Goal: Contribute content: Add original content to the website for others to see

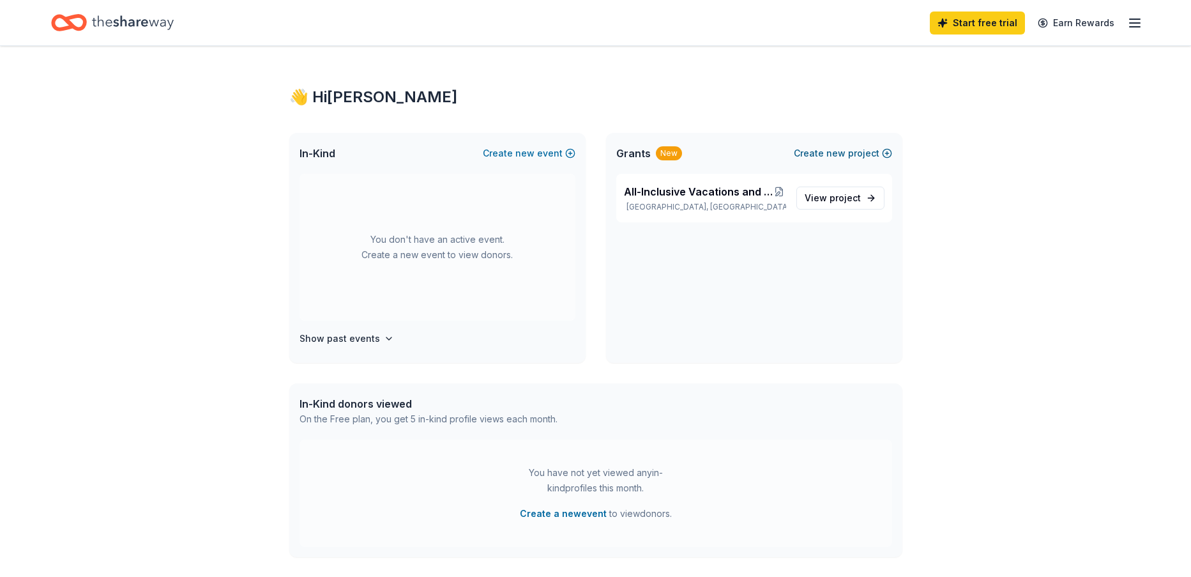
click at [843, 154] on span "new" at bounding box center [836, 153] width 19 height 15
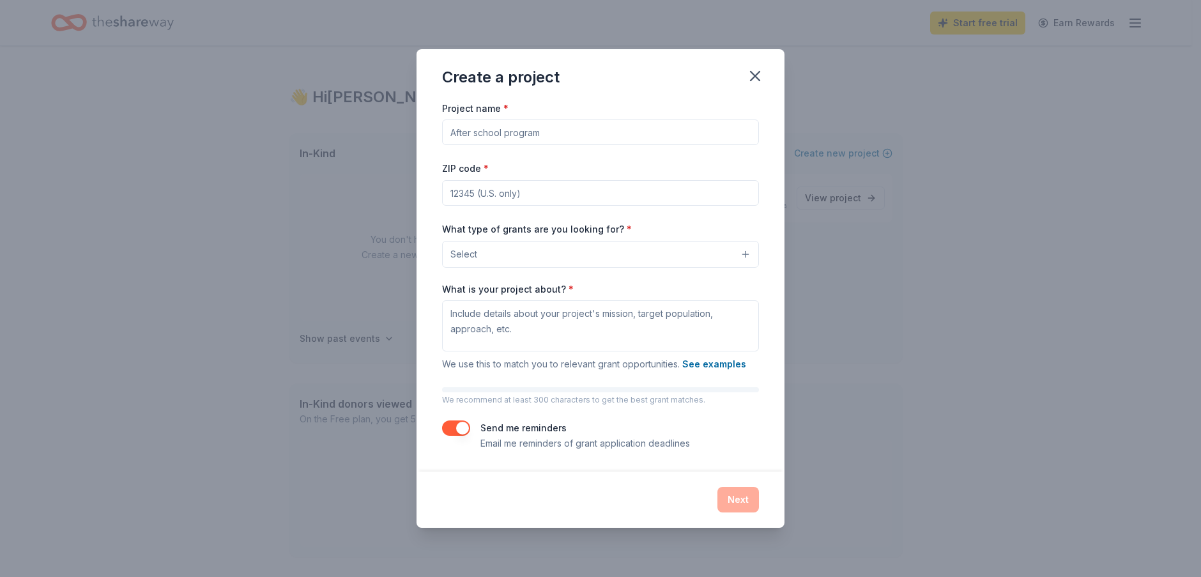
click at [497, 134] on input "Project name *" at bounding box center [600, 132] width 317 height 26
type input "Leisure"
click at [756, 81] on icon "button" at bounding box center [755, 76] width 18 height 18
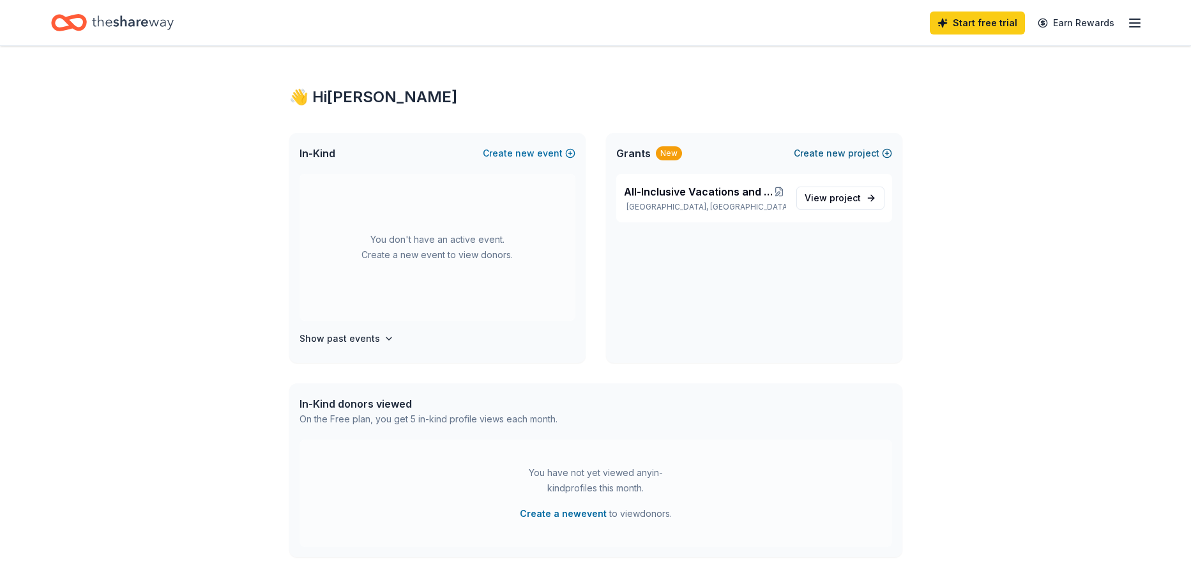
click at [818, 155] on button "Create new project" at bounding box center [843, 153] width 98 height 15
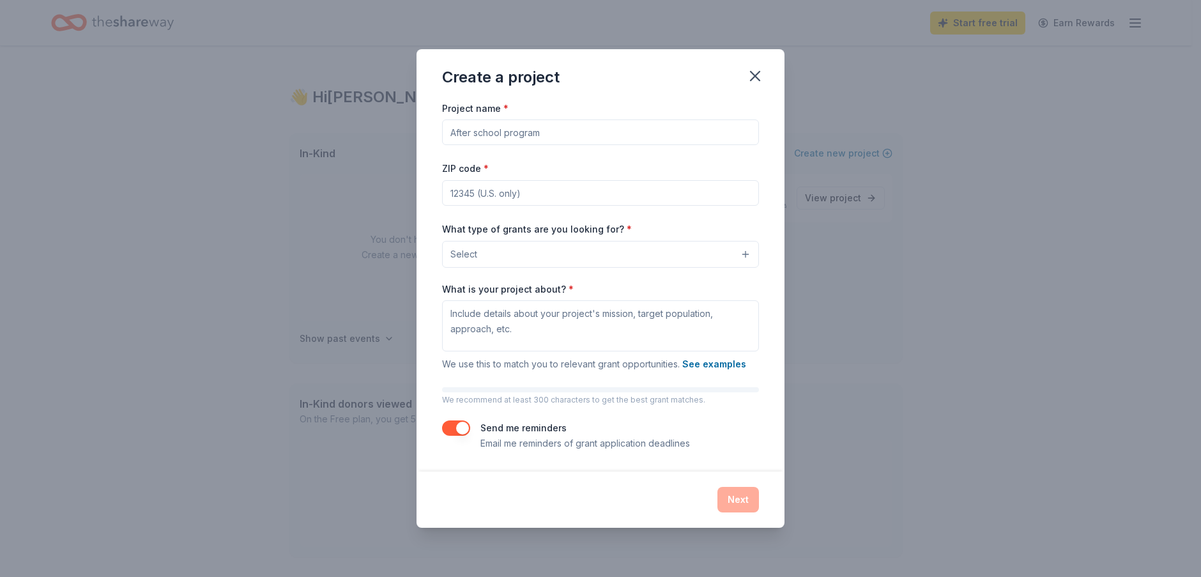
click at [625, 126] on input "Project name *" at bounding box center [600, 132] width 317 height 26
type input "Leisure"
click at [501, 196] on input "ZIP code *" at bounding box center [600, 193] width 317 height 26
click at [820, 22] on div "Create a project Project name * Leisure ZIP code * What type of grants are you …" at bounding box center [600, 288] width 1201 height 577
click at [503, 190] on input "ZIP code *" at bounding box center [600, 193] width 317 height 26
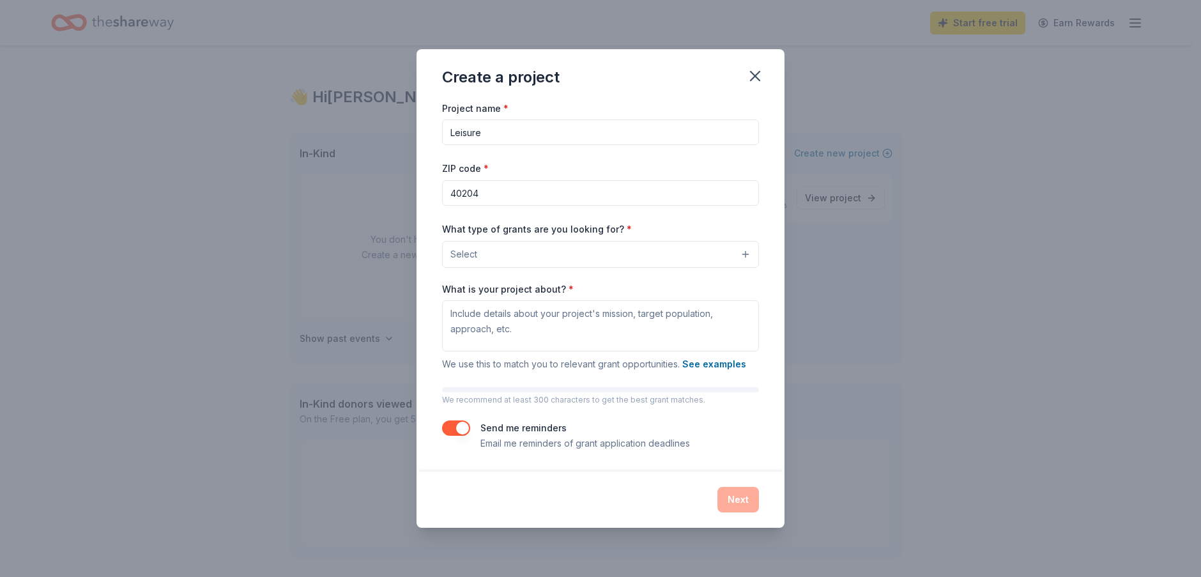
type input "40204"
click at [503, 254] on button "Select" at bounding box center [600, 254] width 317 height 27
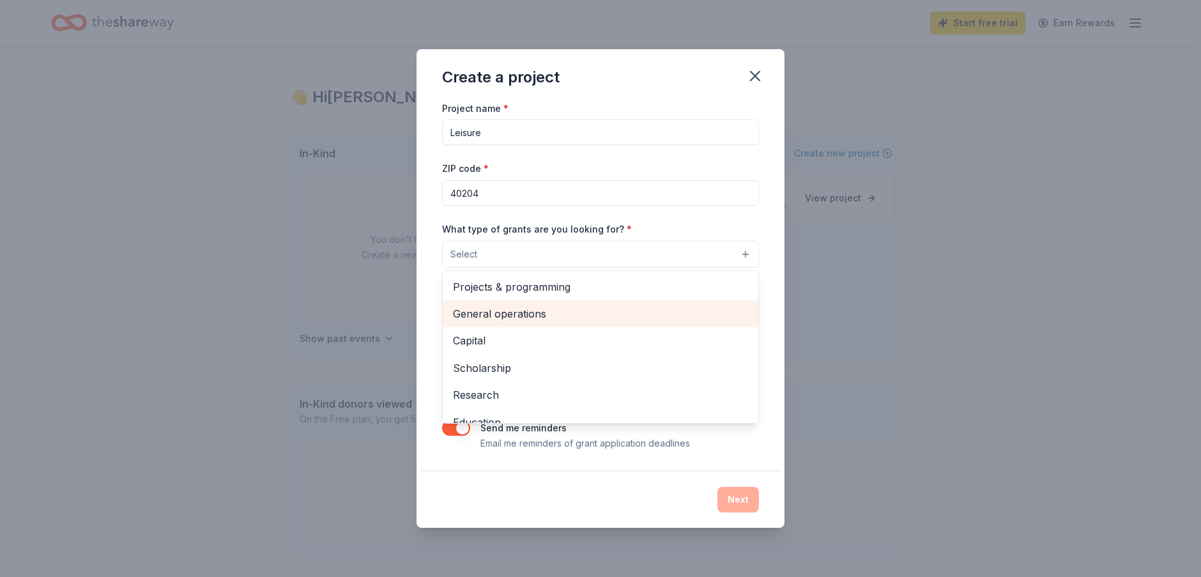
click at [504, 319] on span "General operations" at bounding box center [600, 313] width 295 height 17
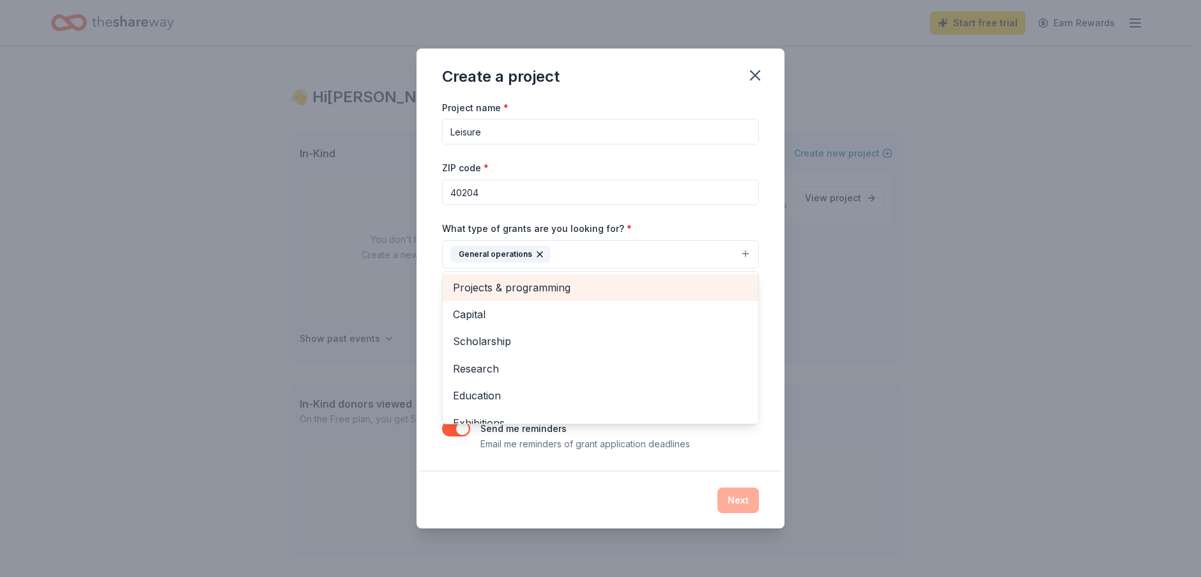
click at [525, 288] on span "Projects & programming" at bounding box center [600, 287] width 295 height 17
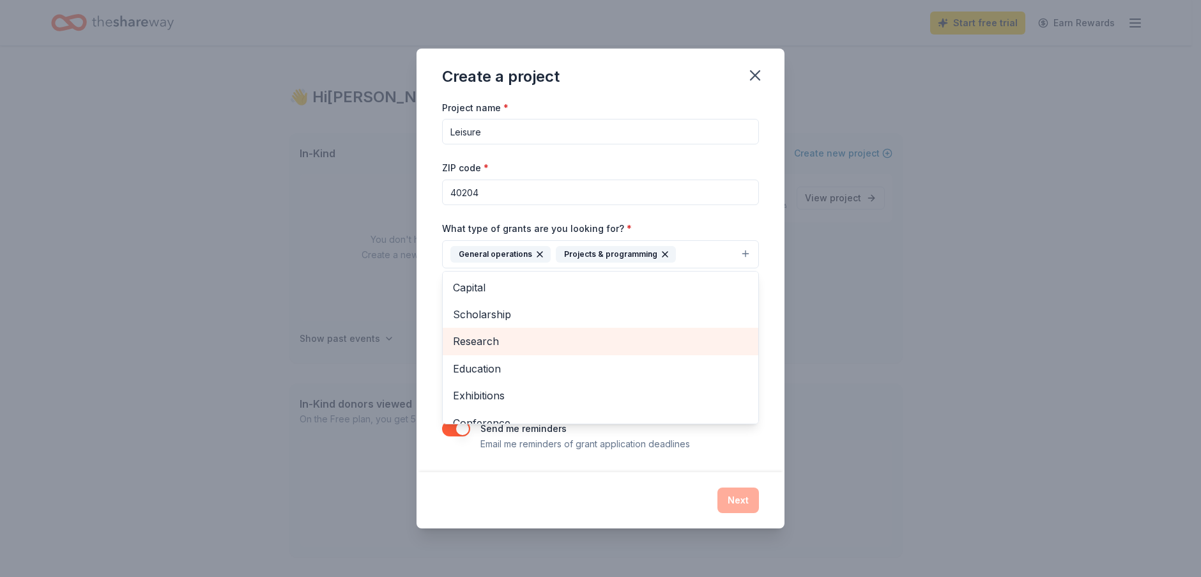
click at [522, 339] on span "Research" at bounding box center [600, 341] width 295 height 17
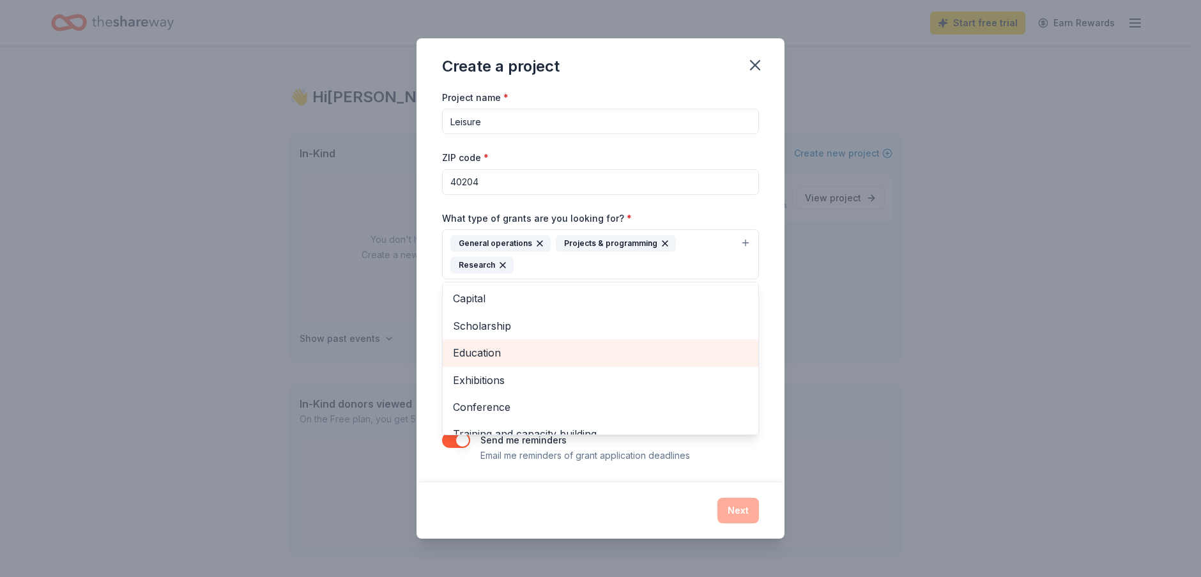
click at [536, 358] on span "Education" at bounding box center [600, 352] width 295 height 17
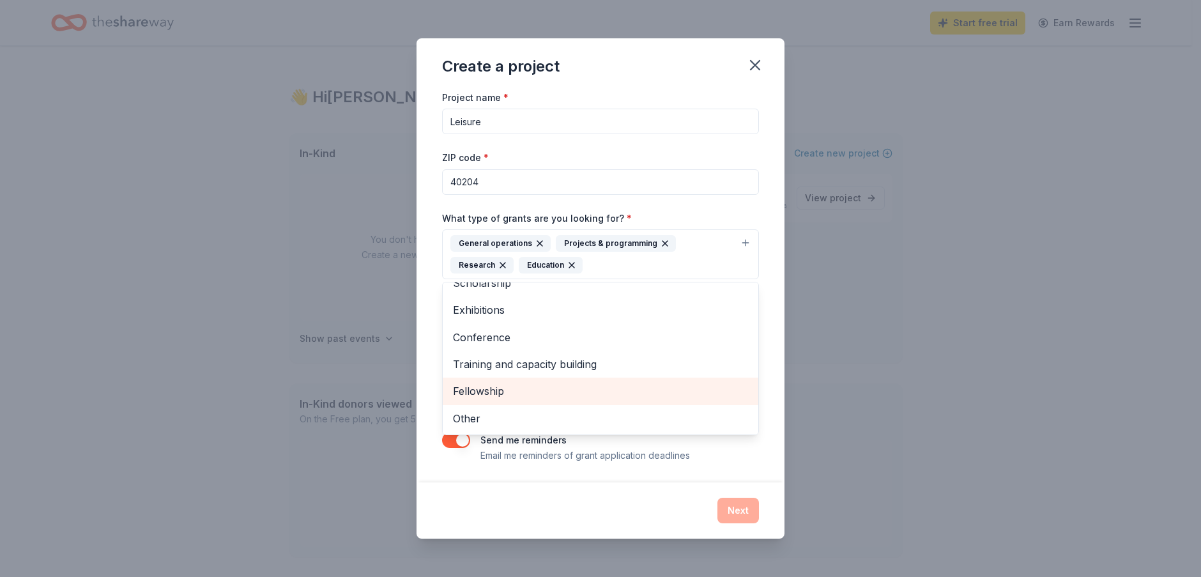
scroll to position [1, 0]
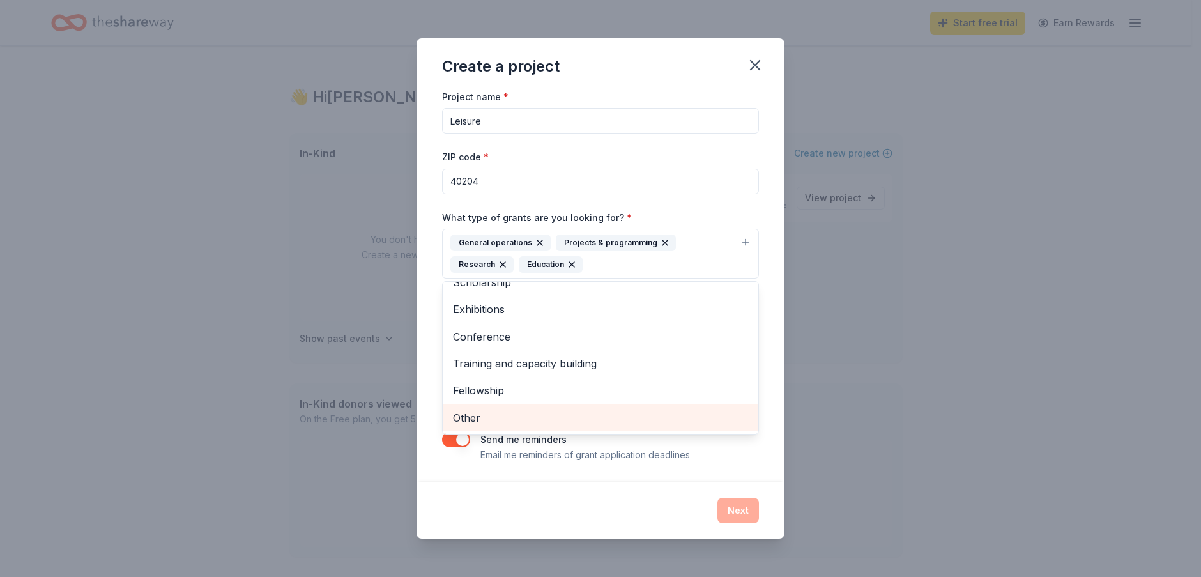
click at [516, 418] on span "Other" at bounding box center [600, 417] width 295 height 17
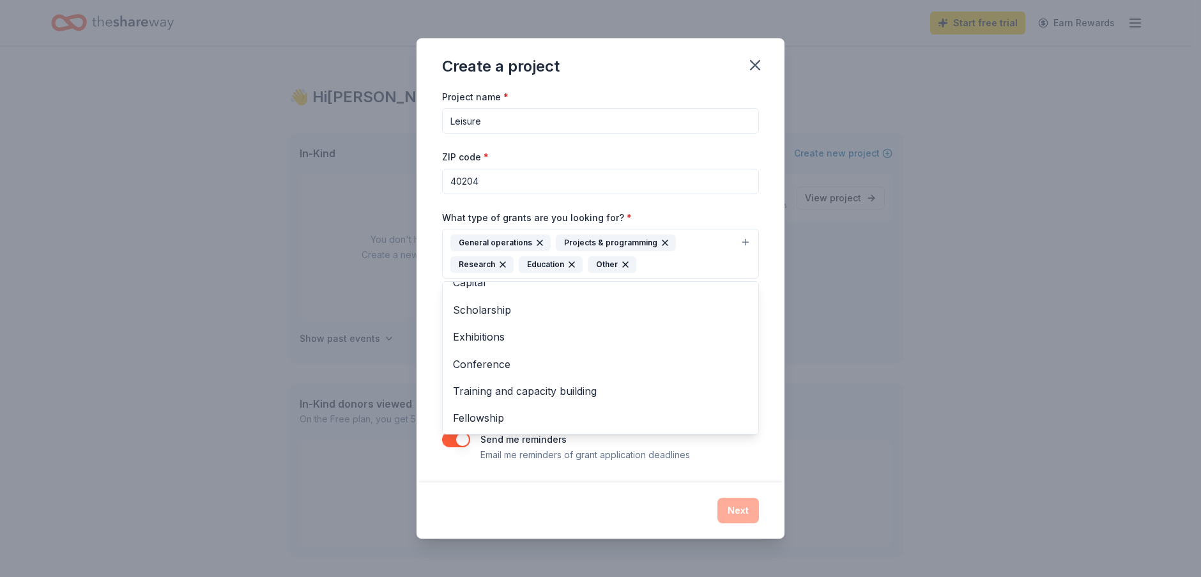
click at [763, 300] on div "Project name * Leisure ZIP code * 40204 What type of grants are you looking for…" at bounding box center [601, 286] width 368 height 394
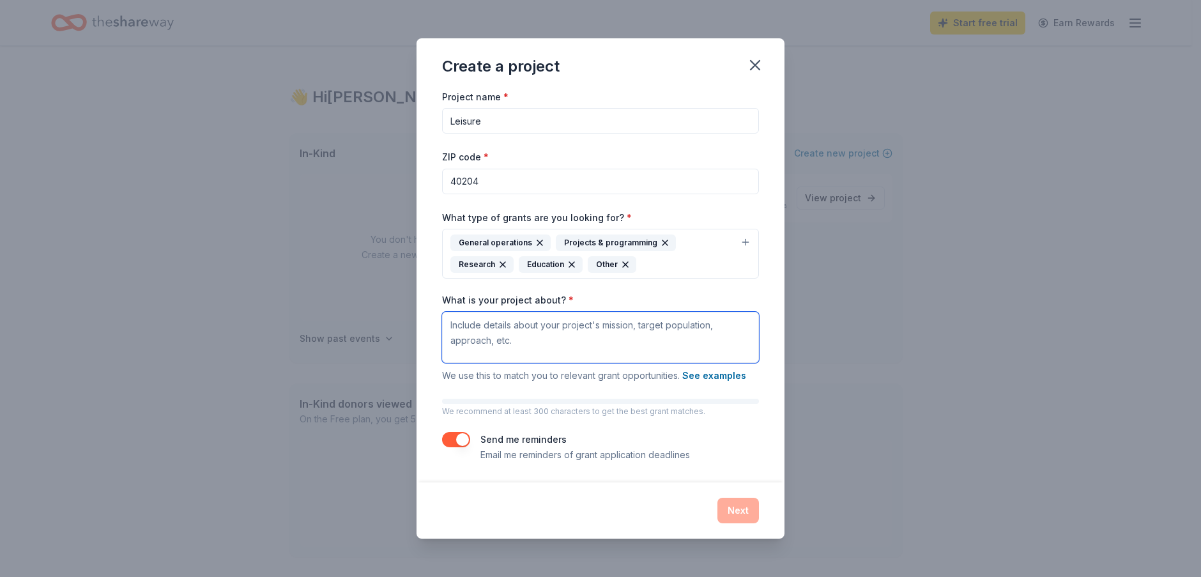
click at [498, 333] on textarea "What is your project about? *" at bounding box center [600, 337] width 317 height 51
type textarea "Leisure and Vacations directly to those in need."
click at [452, 432] on button "button" at bounding box center [456, 439] width 28 height 15
click at [724, 512] on button "Next" at bounding box center [738, 511] width 42 height 26
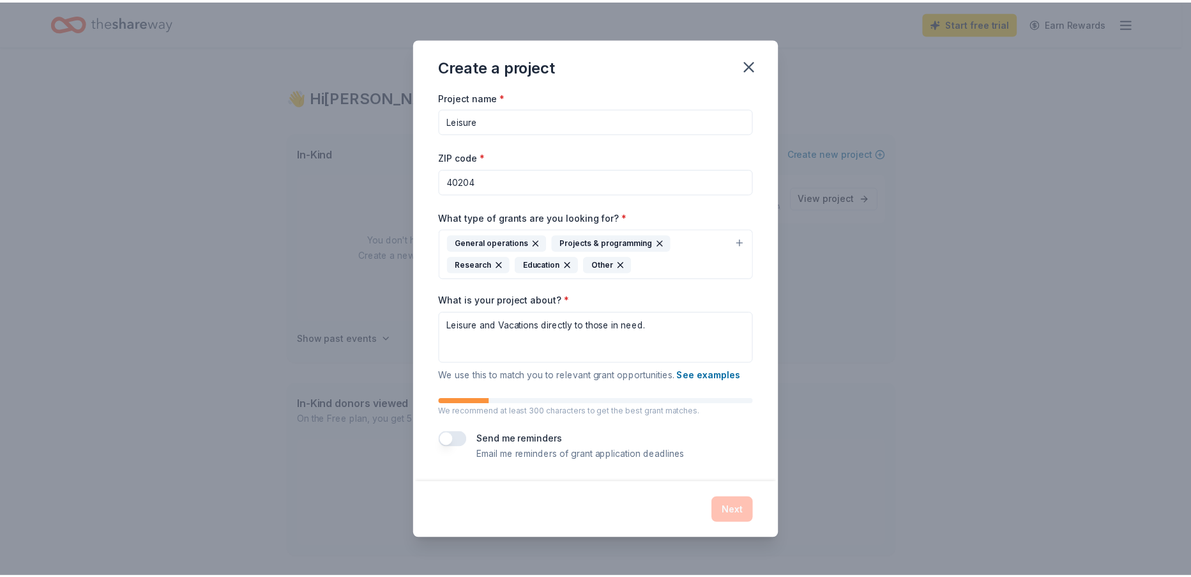
scroll to position [0, 0]
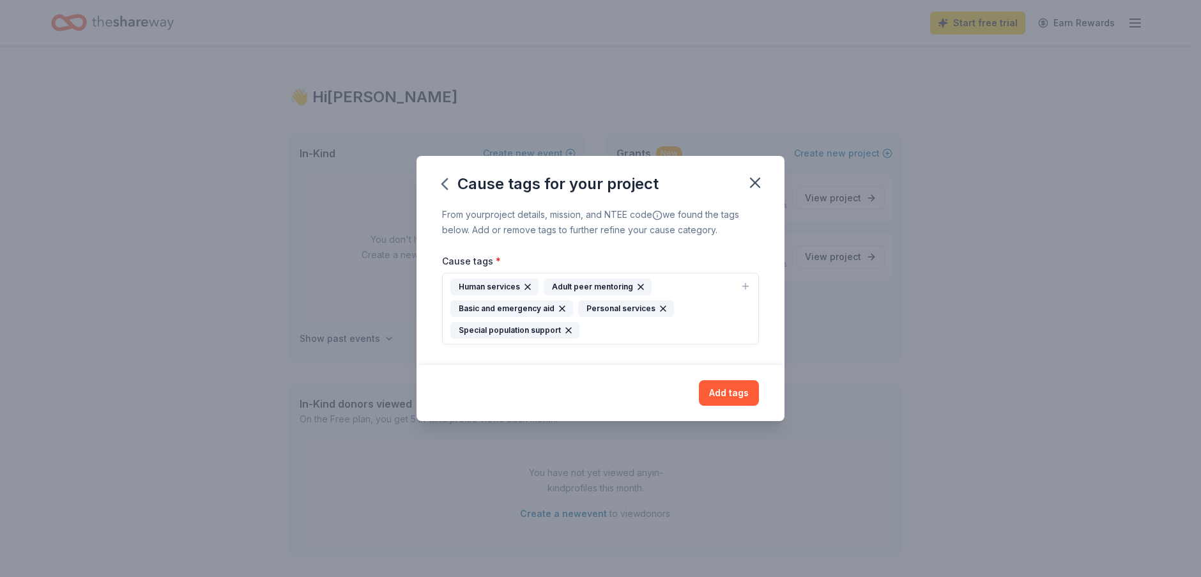
click at [637, 286] on icon "button" at bounding box center [641, 287] width 10 height 10
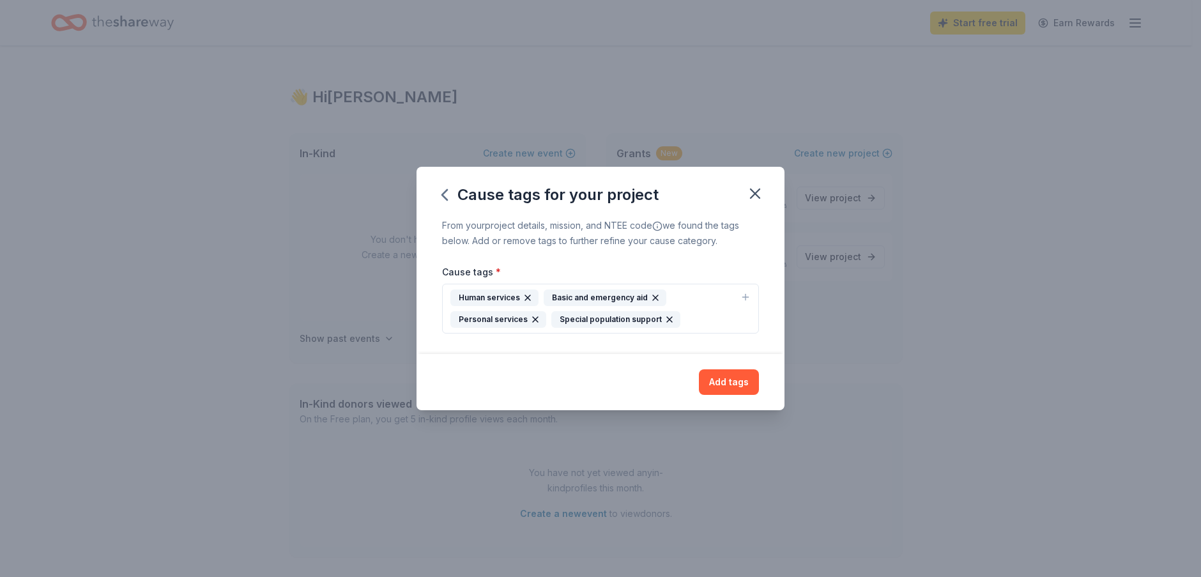
click at [650, 297] on icon "button" at bounding box center [655, 298] width 10 height 10
click at [717, 382] on button "Add tags" at bounding box center [729, 382] width 60 height 26
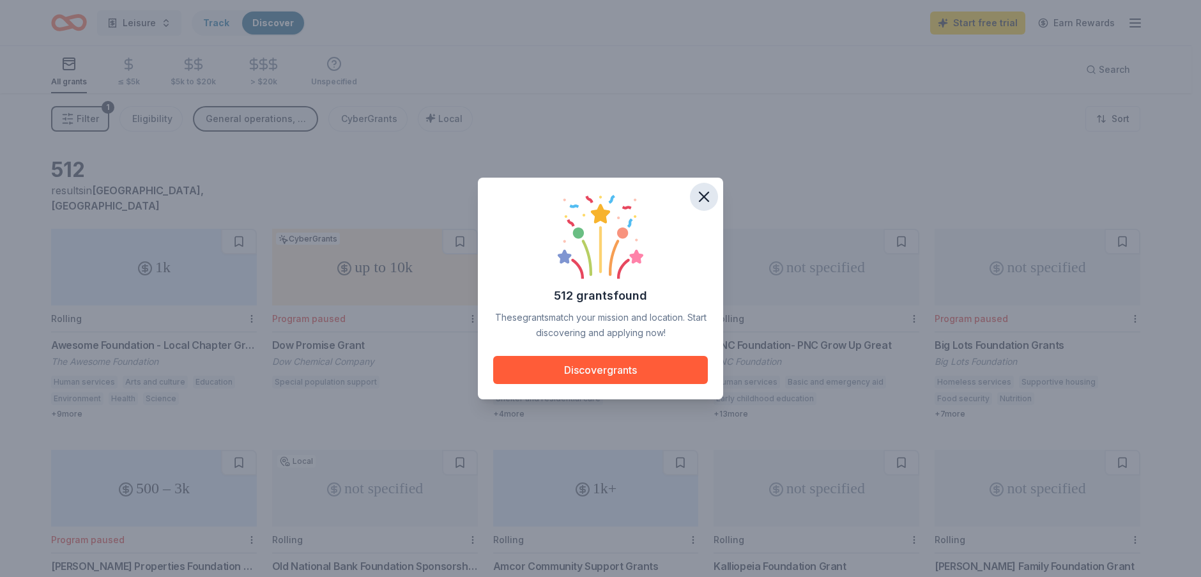
click at [699, 199] on icon "button" at bounding box center [704, 197] width 18 height 18
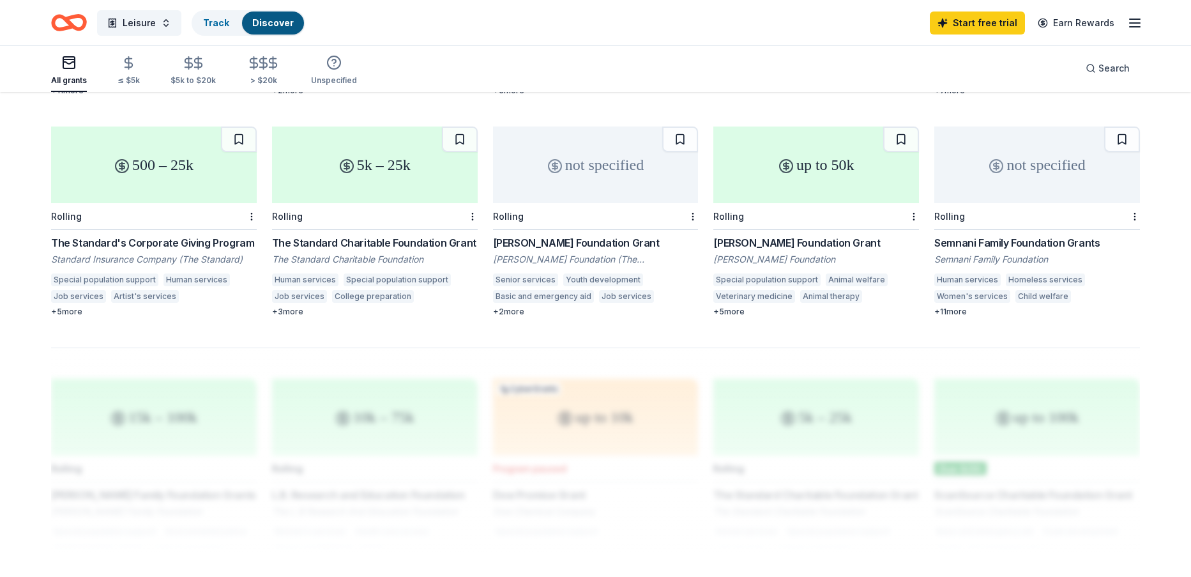
scroll to position [766, 0]
